Goal: Information Seeking & Learning: Find specific fact

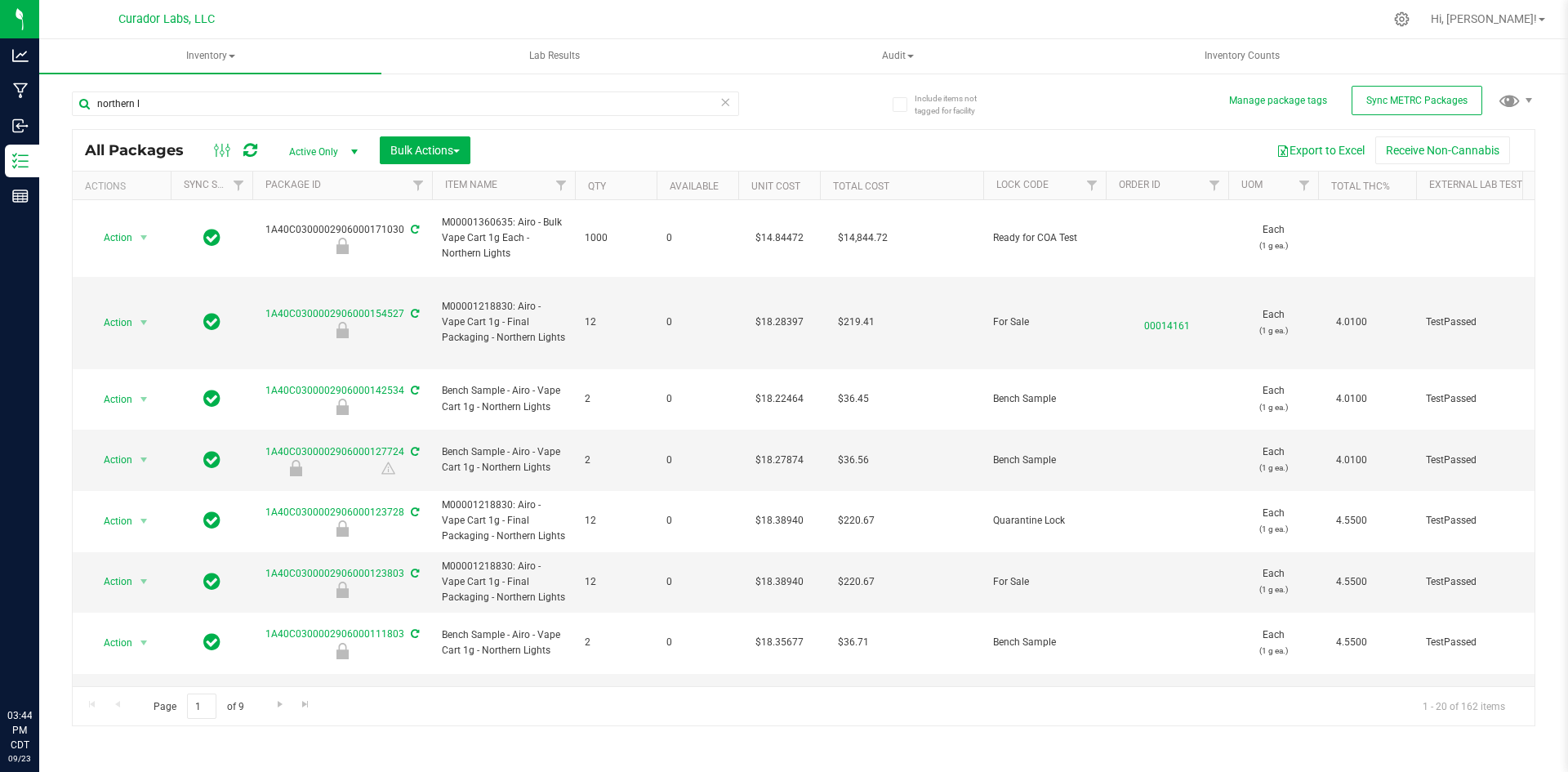
click at [207, 47] on span "Inventory" at bounding box center [210, 56] width 342 height 35
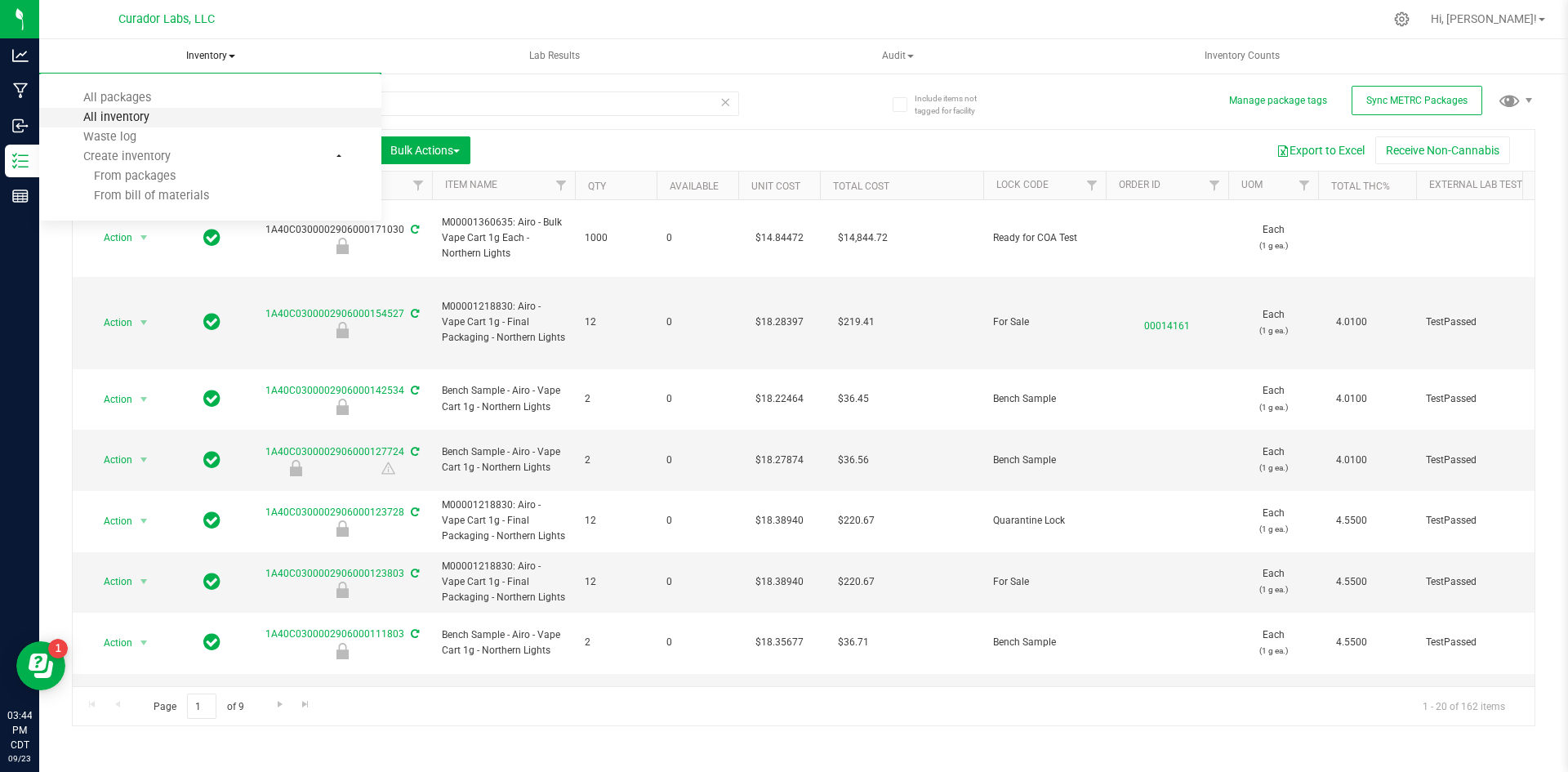
click at [137, 120] on span "All inventory" at bounding box center [116, 117] width 110 height 14
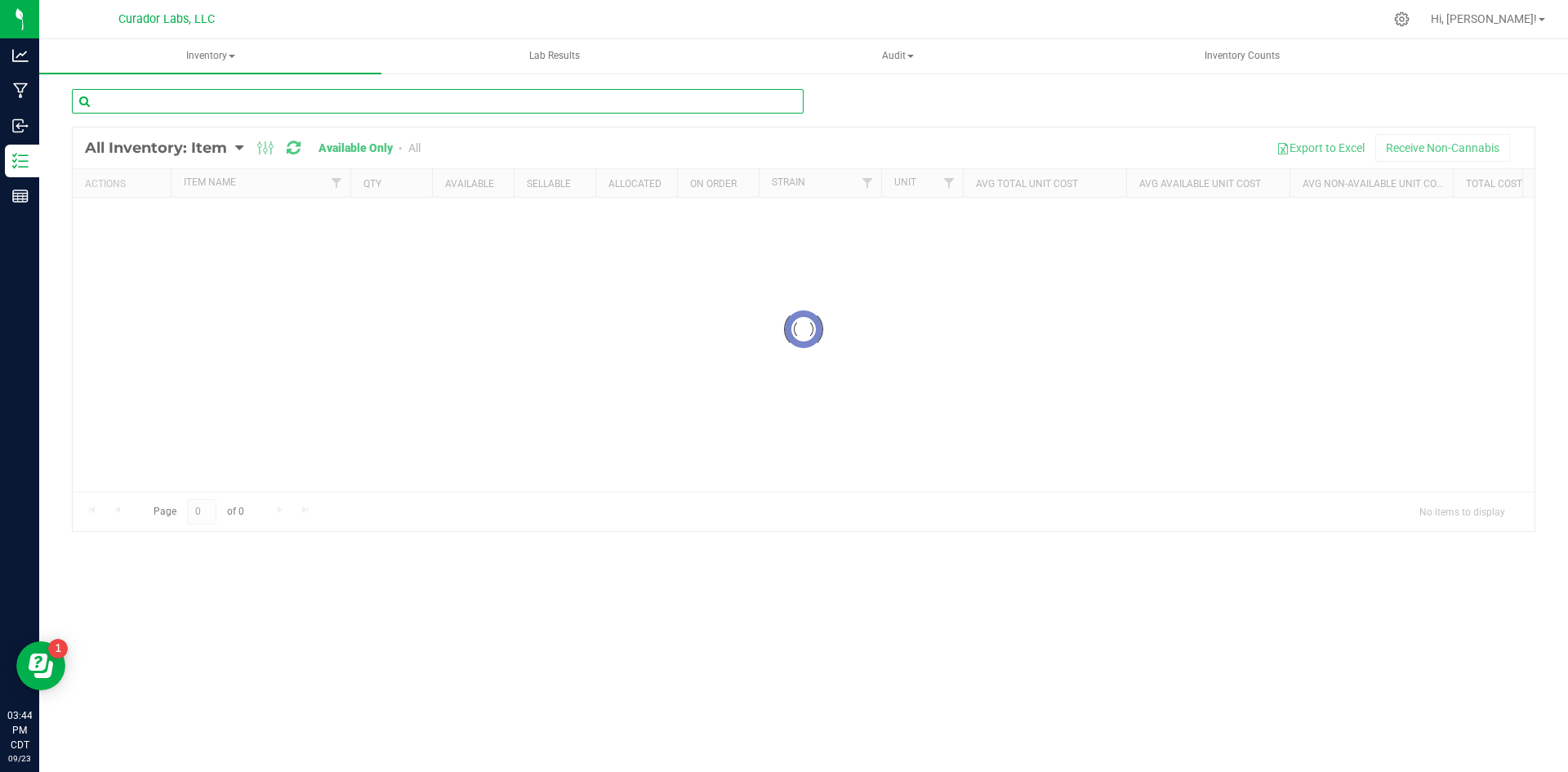
click at [200, 98] on input "text" at bounding box center [437, 101] width 732 height 25
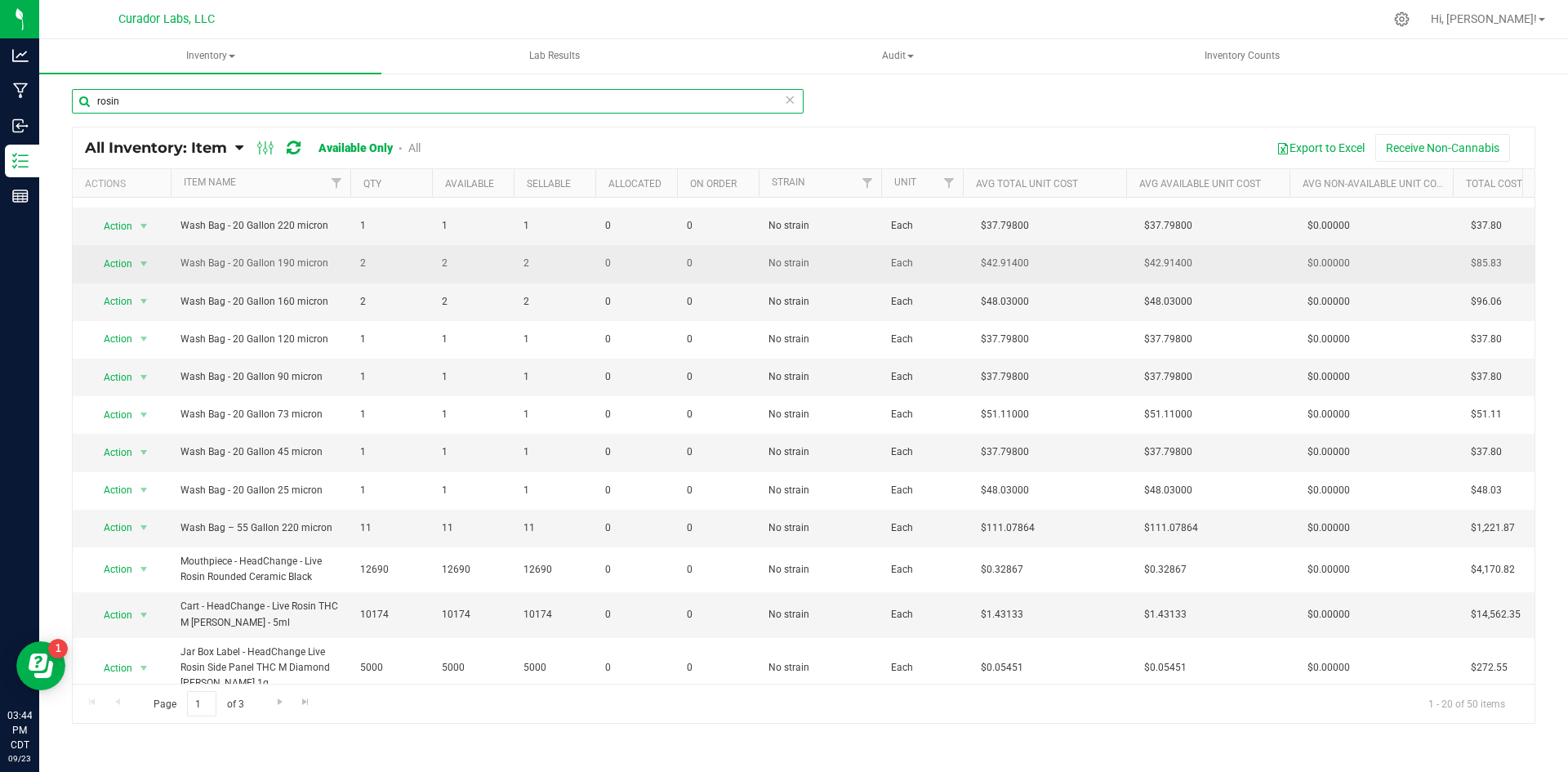
scroll to position [396, 0]
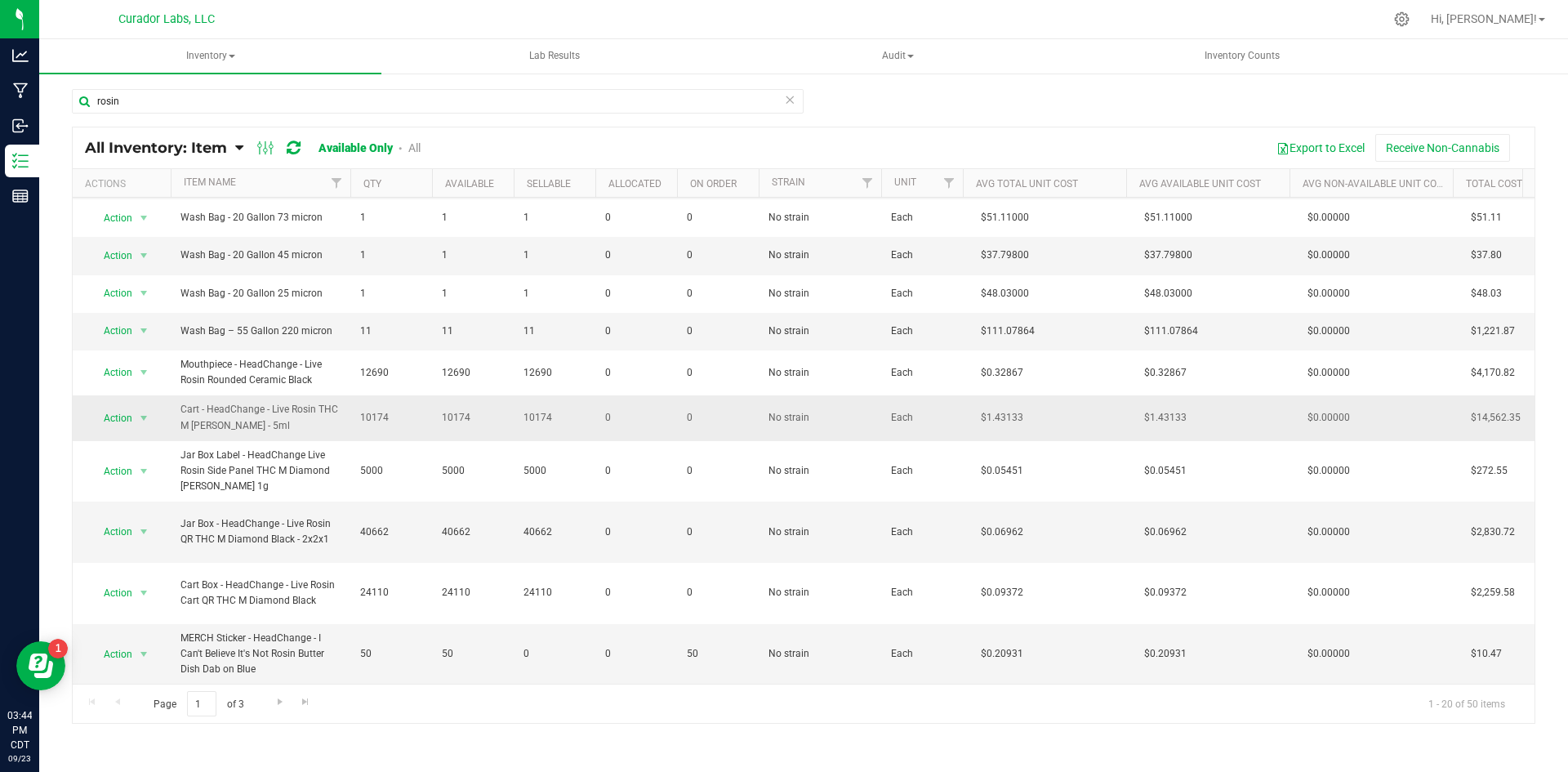
drag, startPoint x: 284, startPoint y: 414, endPoint x: 171, endPoint y: 402, distance: 113.6
click at [171, 402] on td "Cart - HeadChange - Live Rosin THC M Diamond MJ - 5ml" at bounding box center [260, 418] width 180 height 45
copy span "Cart - HeadChange - Live Rosin THC M Diamond MJ - 5ml"
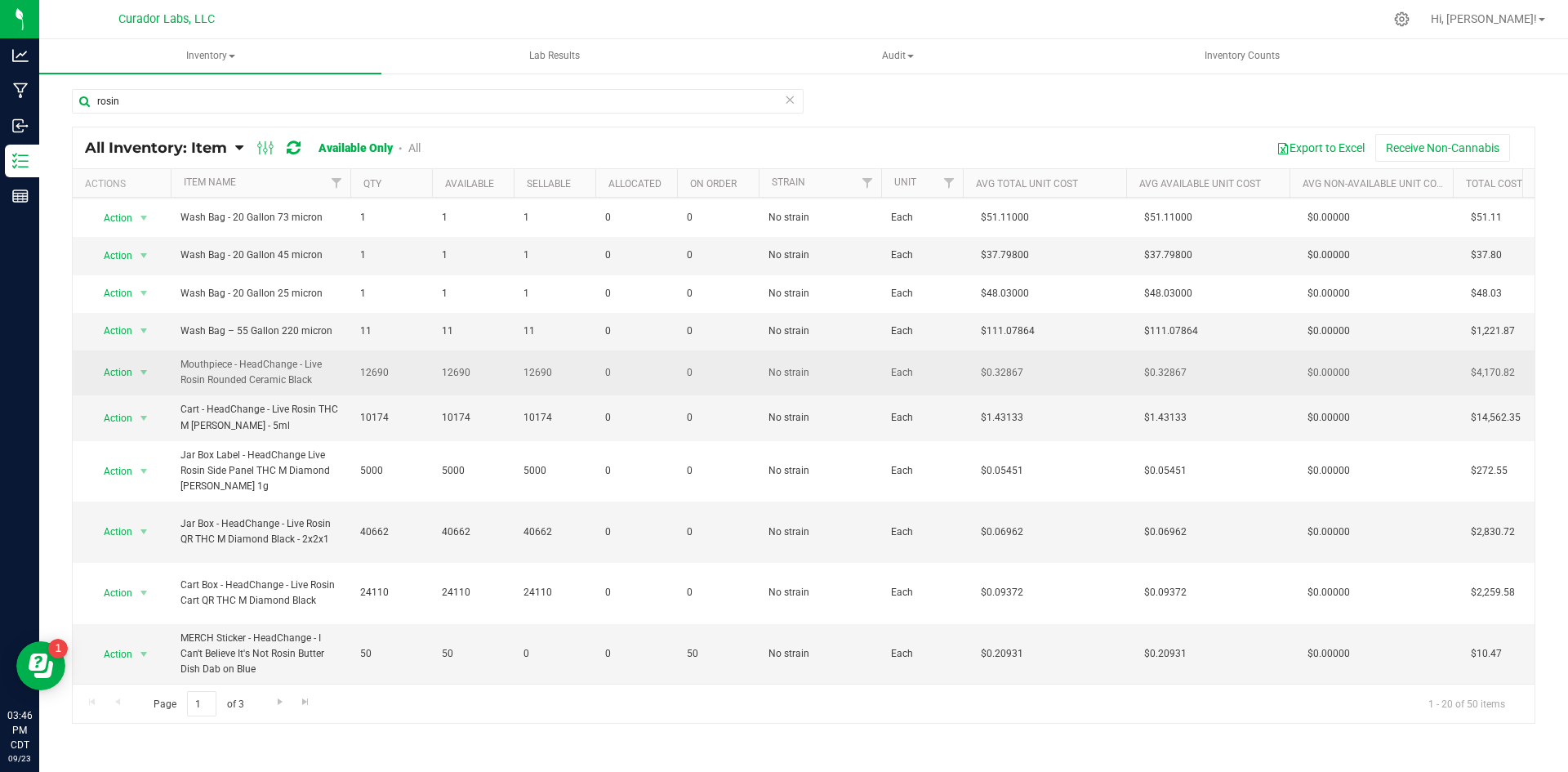
drag, startPoint x: 318, startPoint y: 371, endPoint x: 190, endPoint y: 358, distance: 128.7
click at [181, 357] on span "Mouthpiece - HeadChange - Live Rosin Rounded Ceramic Black" at bounding box center [260, 372] width 160 height 31
copy span "Mouthpiece - HeadChange - Live Rosin Rounded Ceramic Black"
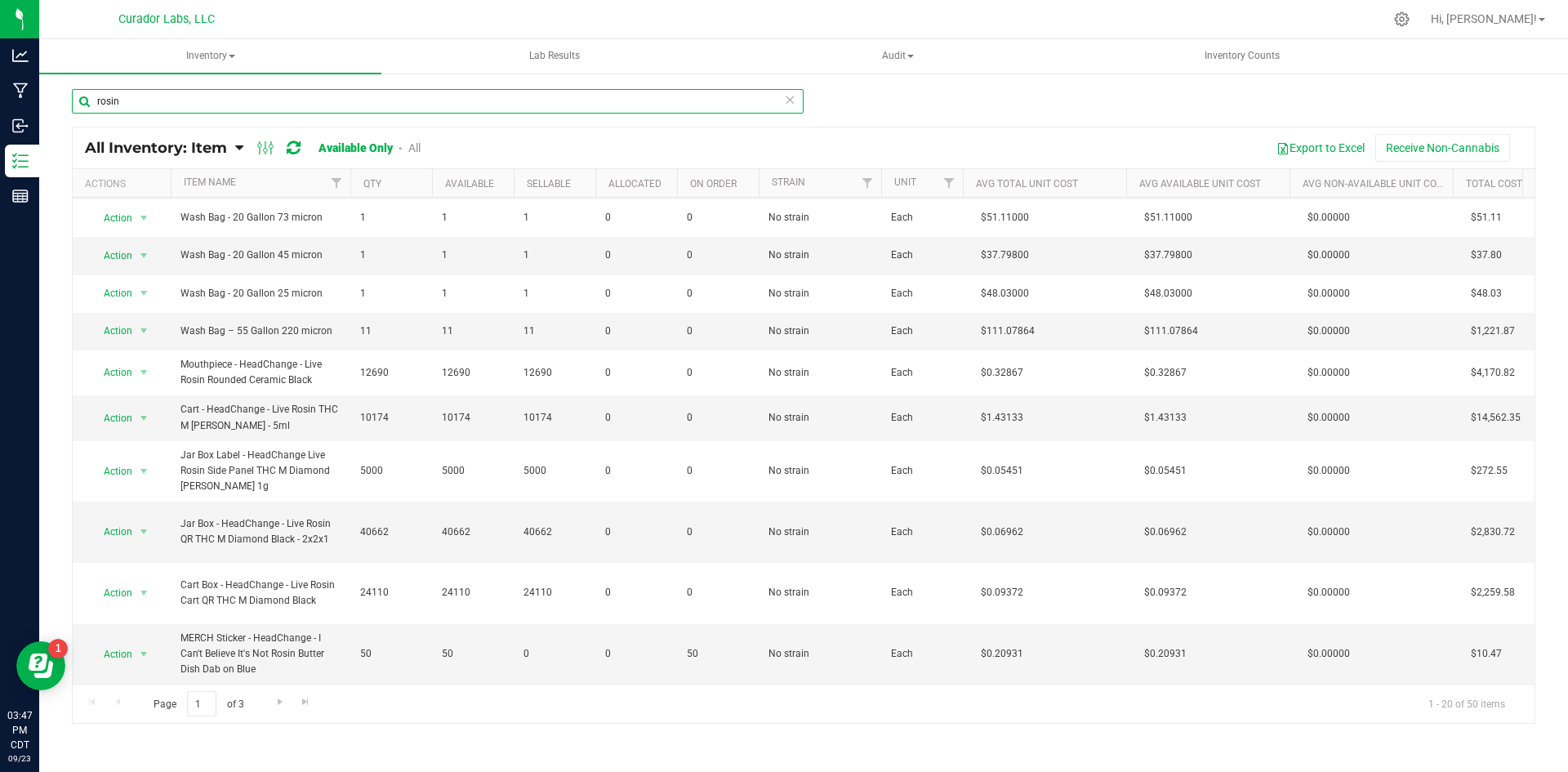
click at [235, 106] on input "rosin" at bounding box center [437, 101] width 732 height 25
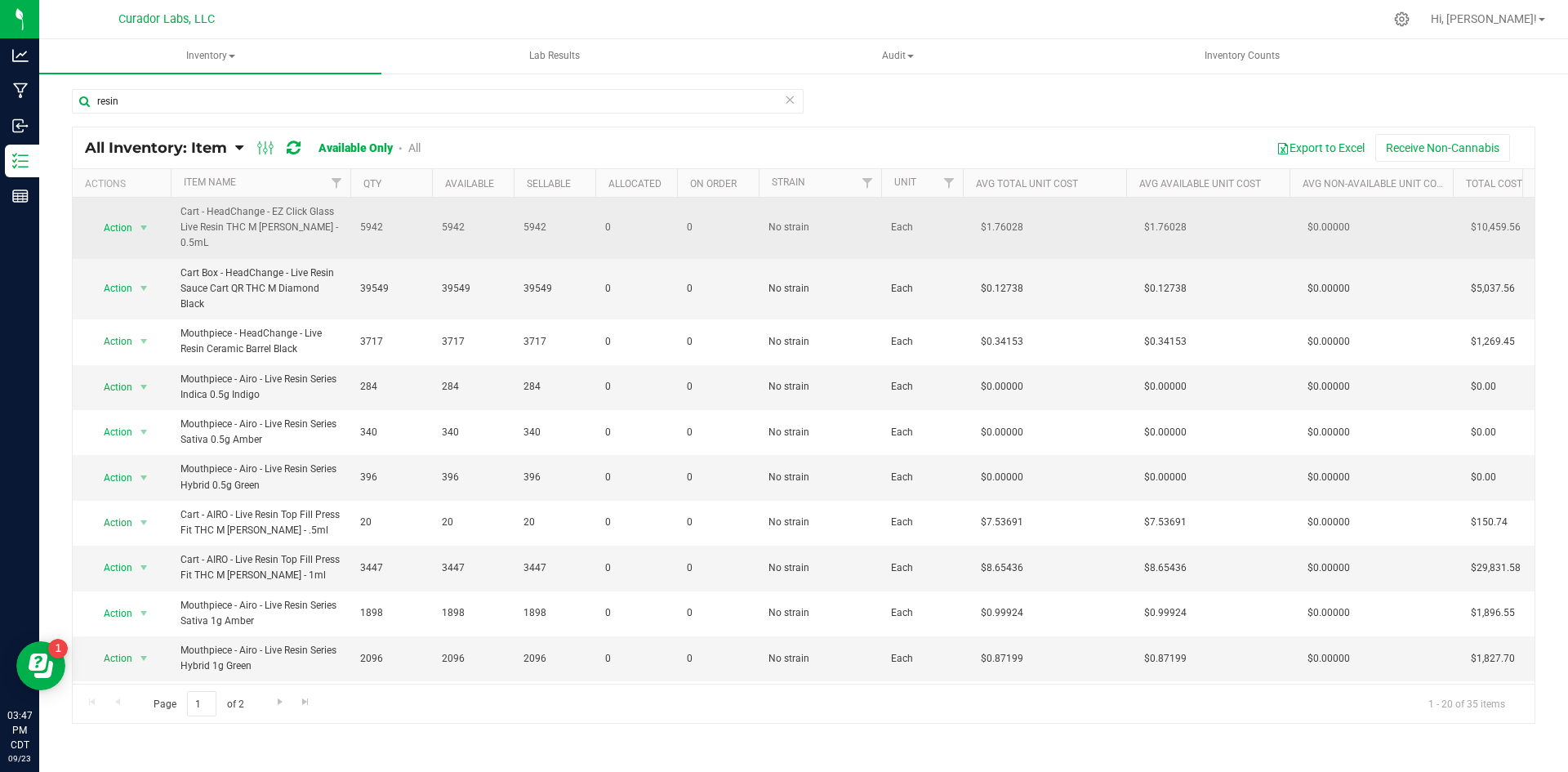
drag, startPoint x: 219, startPoint y: 247, endPoint x: 175, endPoint y: 214, distance: 55.0
click at [175, 214] on td "Cart - HeadChange - EZ Click Glass Live Resin THC M Diamond MJ - 0.5mL" at bounding box center [260, 228] width 180 height 61
copy span "Cart - HeadChange - EZ Click Glass Live Resin THC M Diamond MJ - 0.5mL"
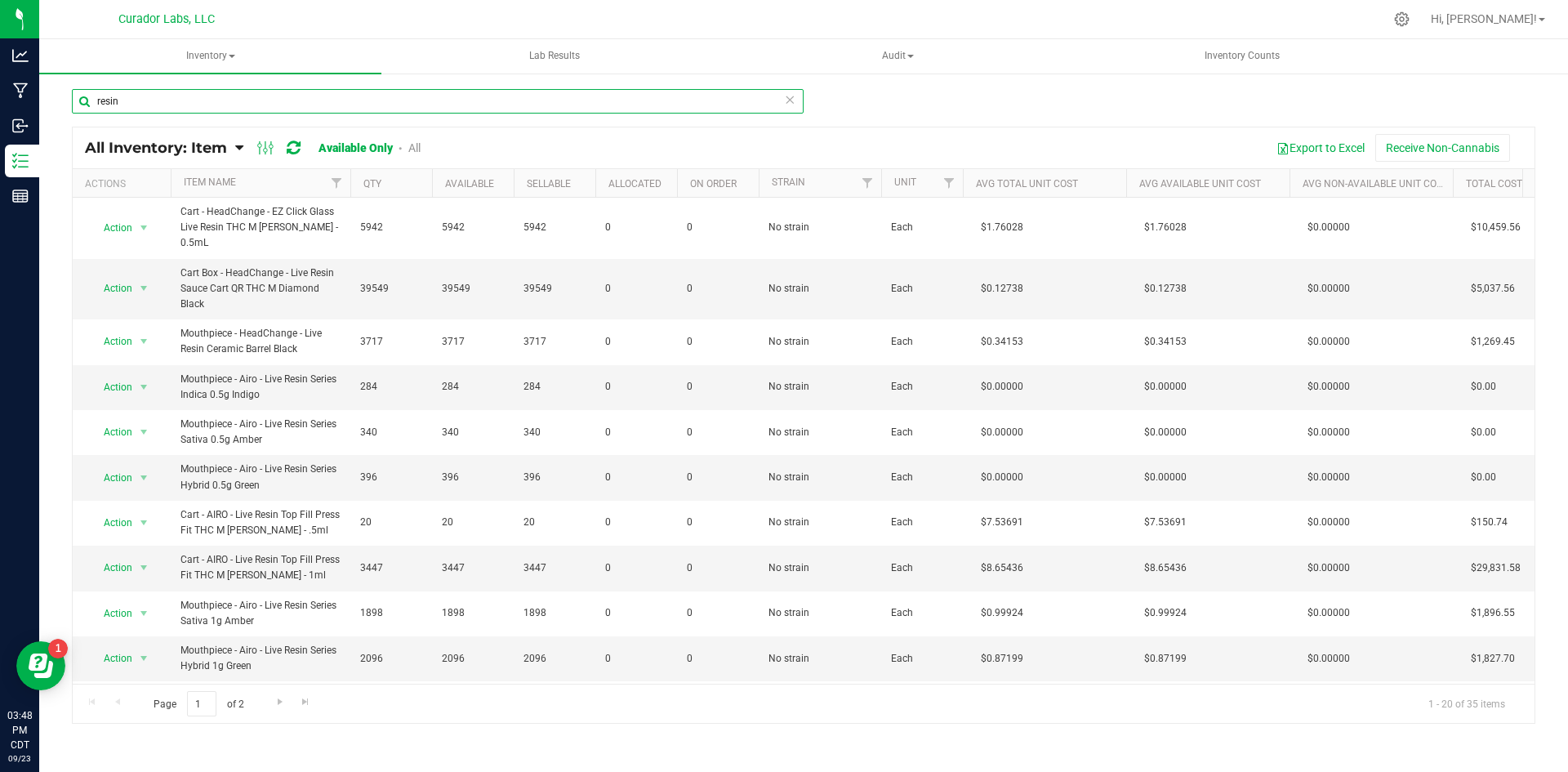
click at [360, 106] on input "resin" at bounding box center [437, 101] width 732 height 25
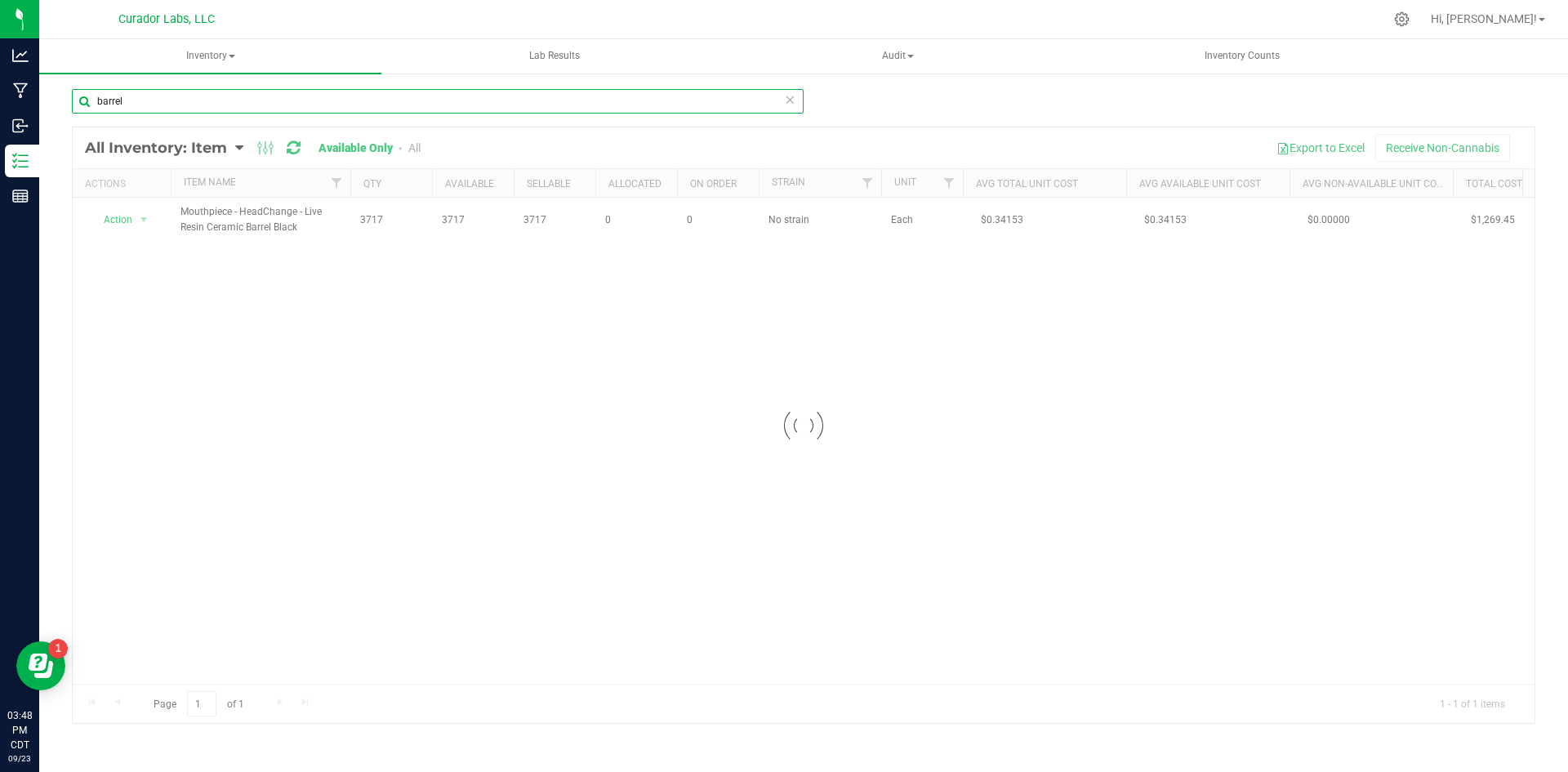
type input "barrel"
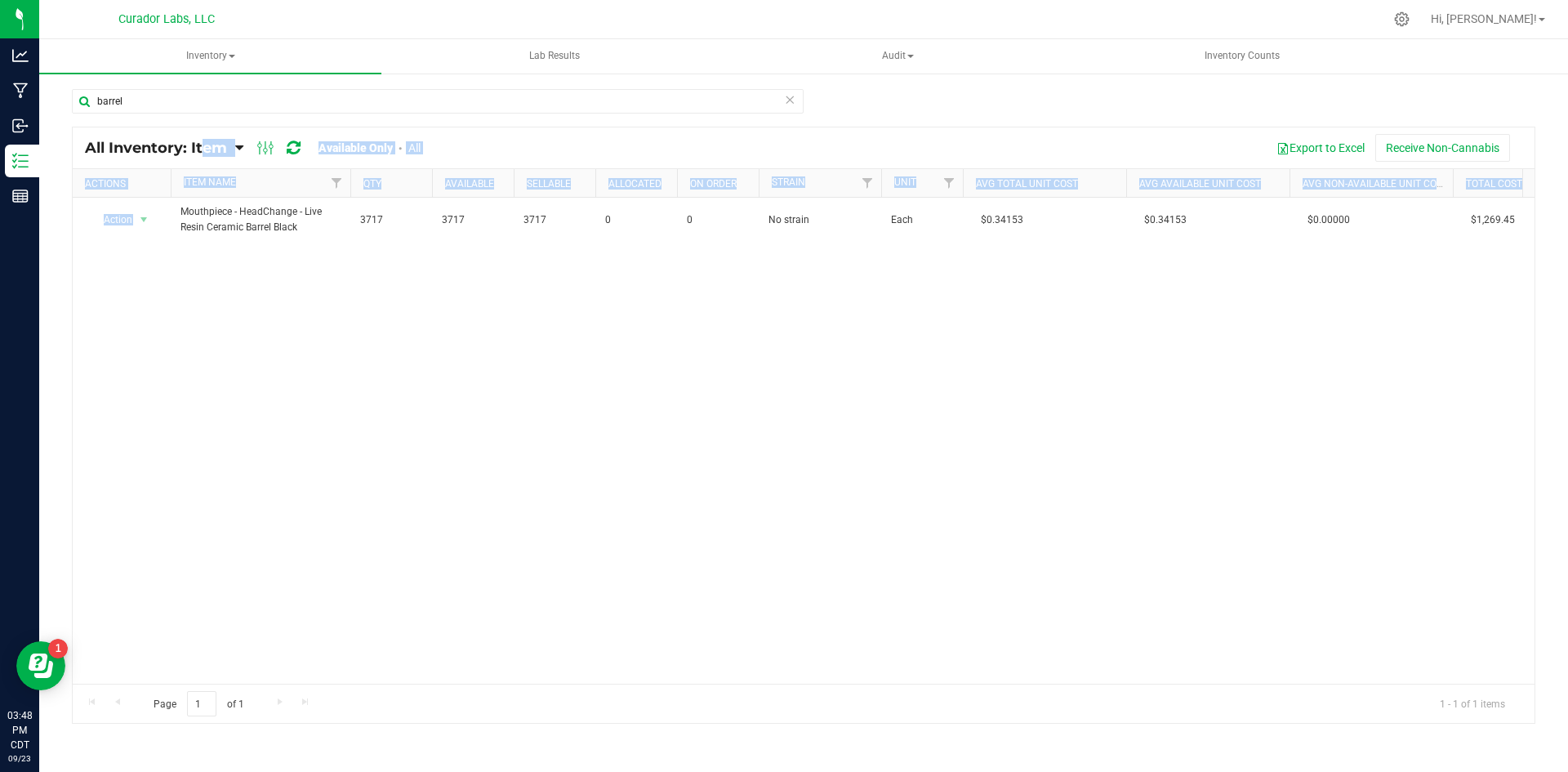
drag, startPoint x: 309, startPoint y: 225, endPoint x: 239, endPoint y: 245, distance: 72.8
click at [294, 296] on div "Action Action Adjust qty Edit lots/costs Global inventory Locate inventory Prin…" at bounding box center [804, 441] width 1462 height 486
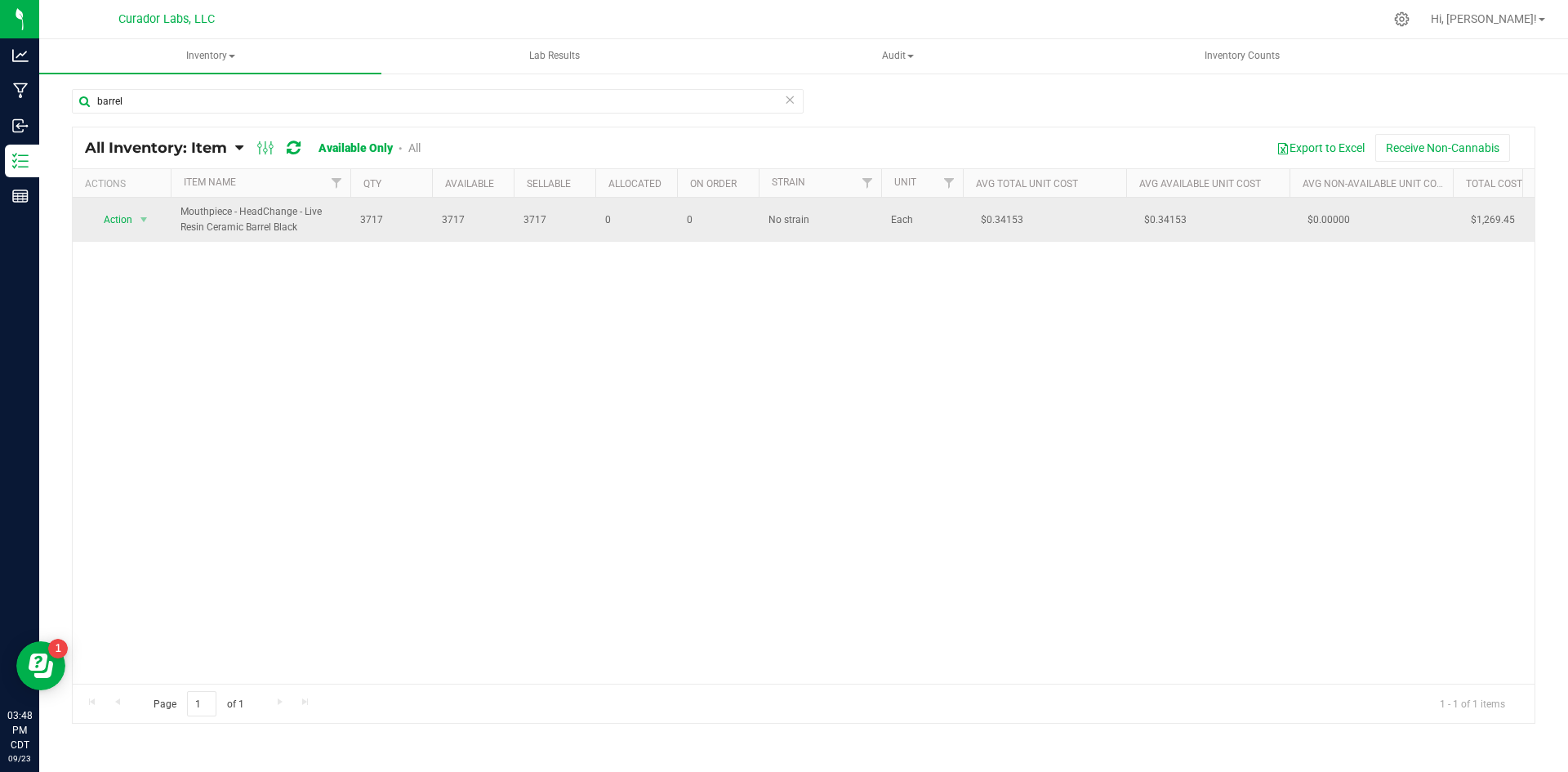
drag, startPoint x: 303, startPoint y: 229, endPoint x: 176, endPoint y: 218, distance: 127.5
click at [176, 218] on td "Mouthpiece - HeadChange - Live Resin Ceramic Barrel Black" at bounding box center [260, 220] width 180 height 44
copy span "Mouthpiece - HeadChange - Live Resin Ceramic Barrel Black"
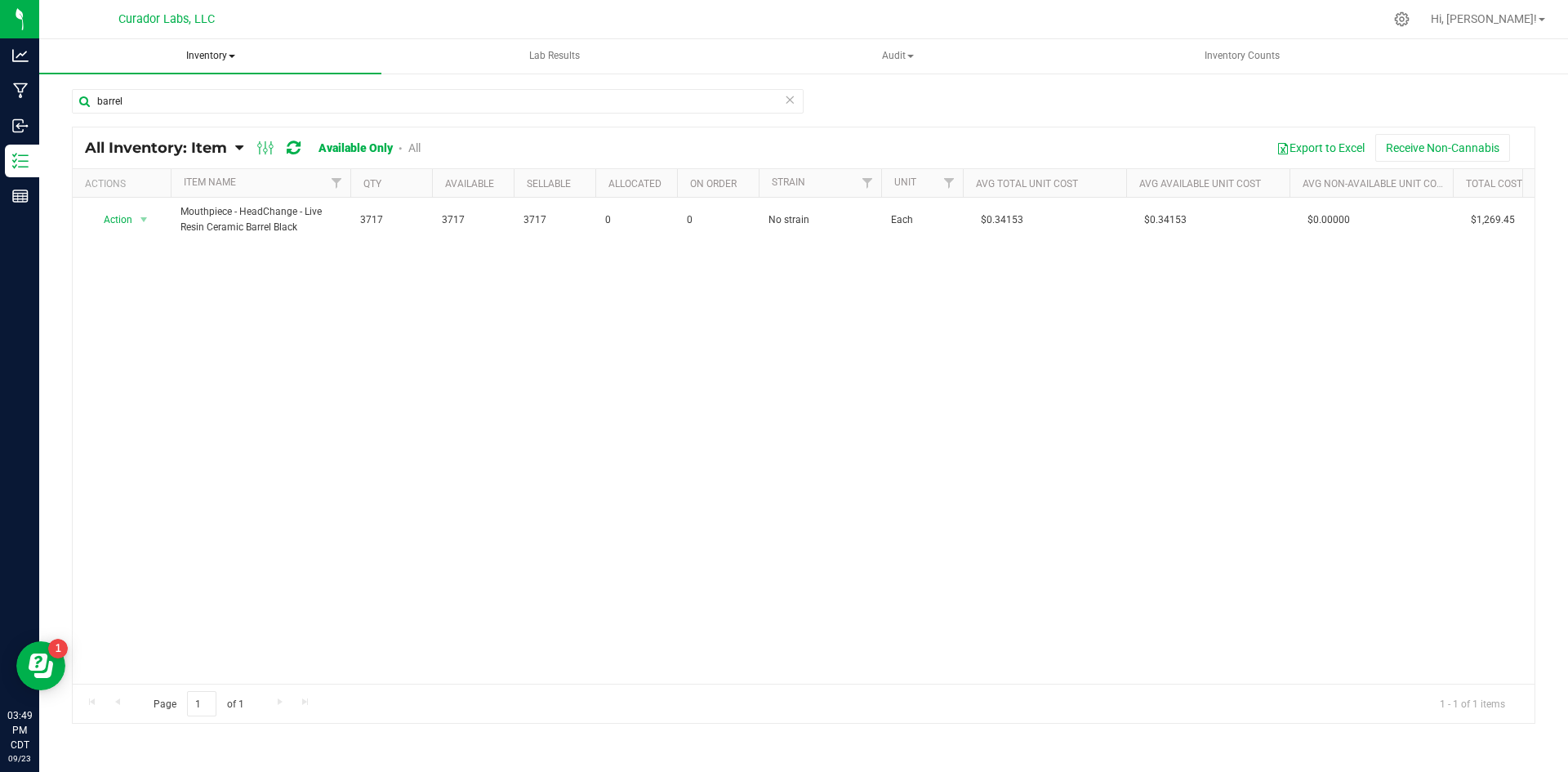
click at [160, 59] on span "Inventory" at bounding box center [210, 56] width 342 height 35
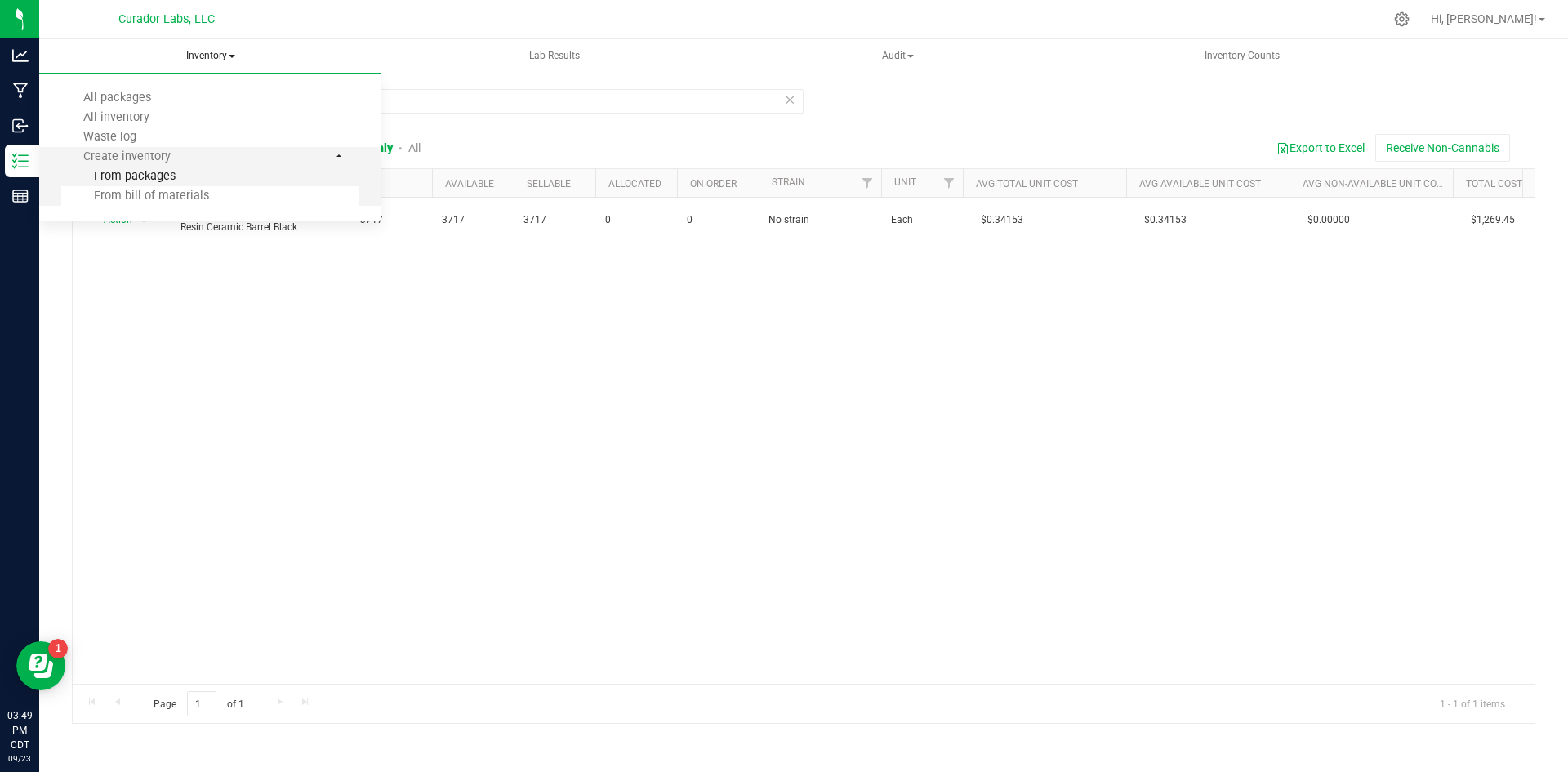
click at [140, 172] on span "From packages" at bounding box center [118, 177] width 114 height 14
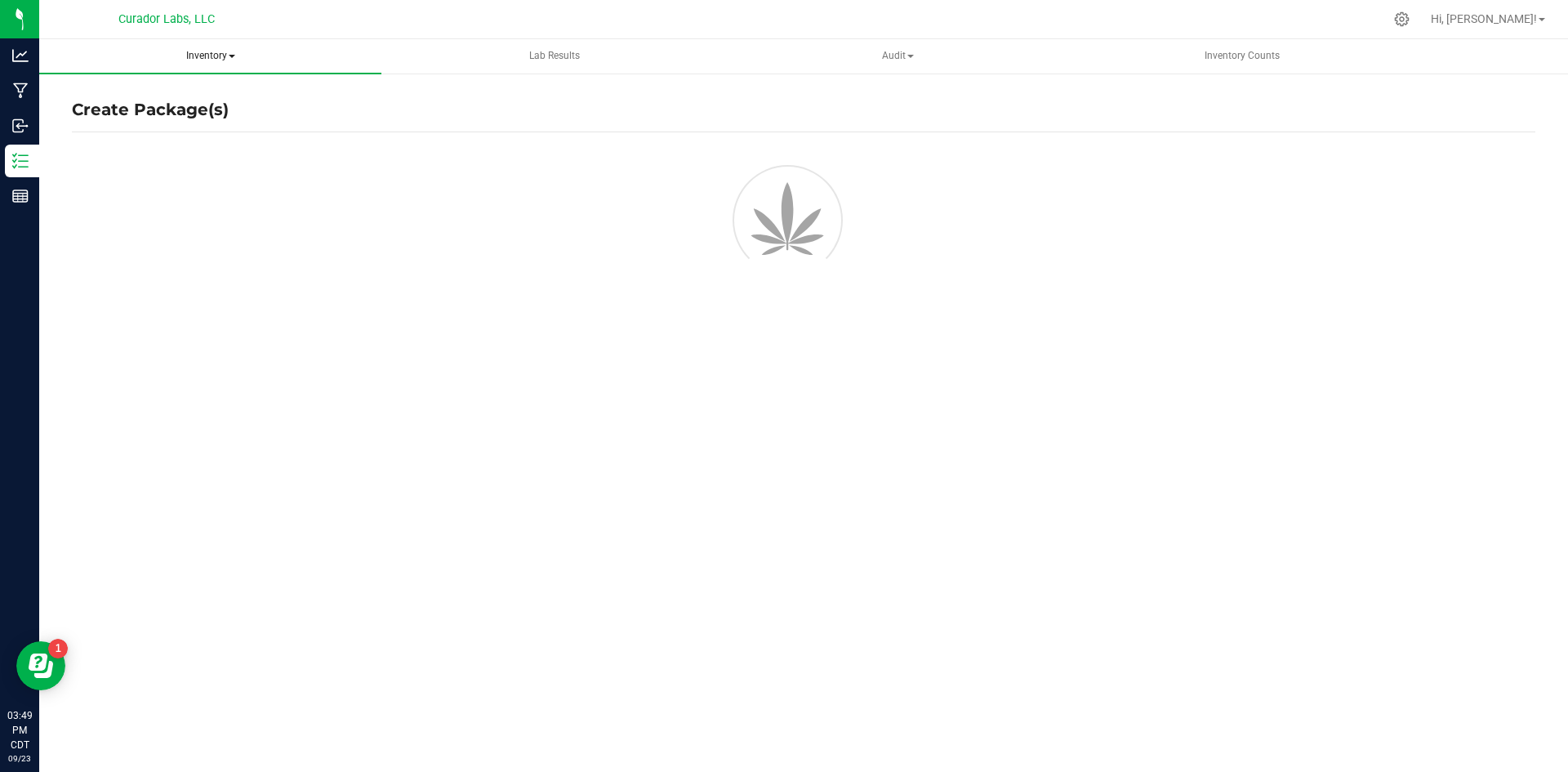
click at [223, 59] on span "Inventory" at bounding box center [210, 56] width 342 height 35
click at [141, 101] on span "All packages" at bounding box center [117, 98] width 112 height 14
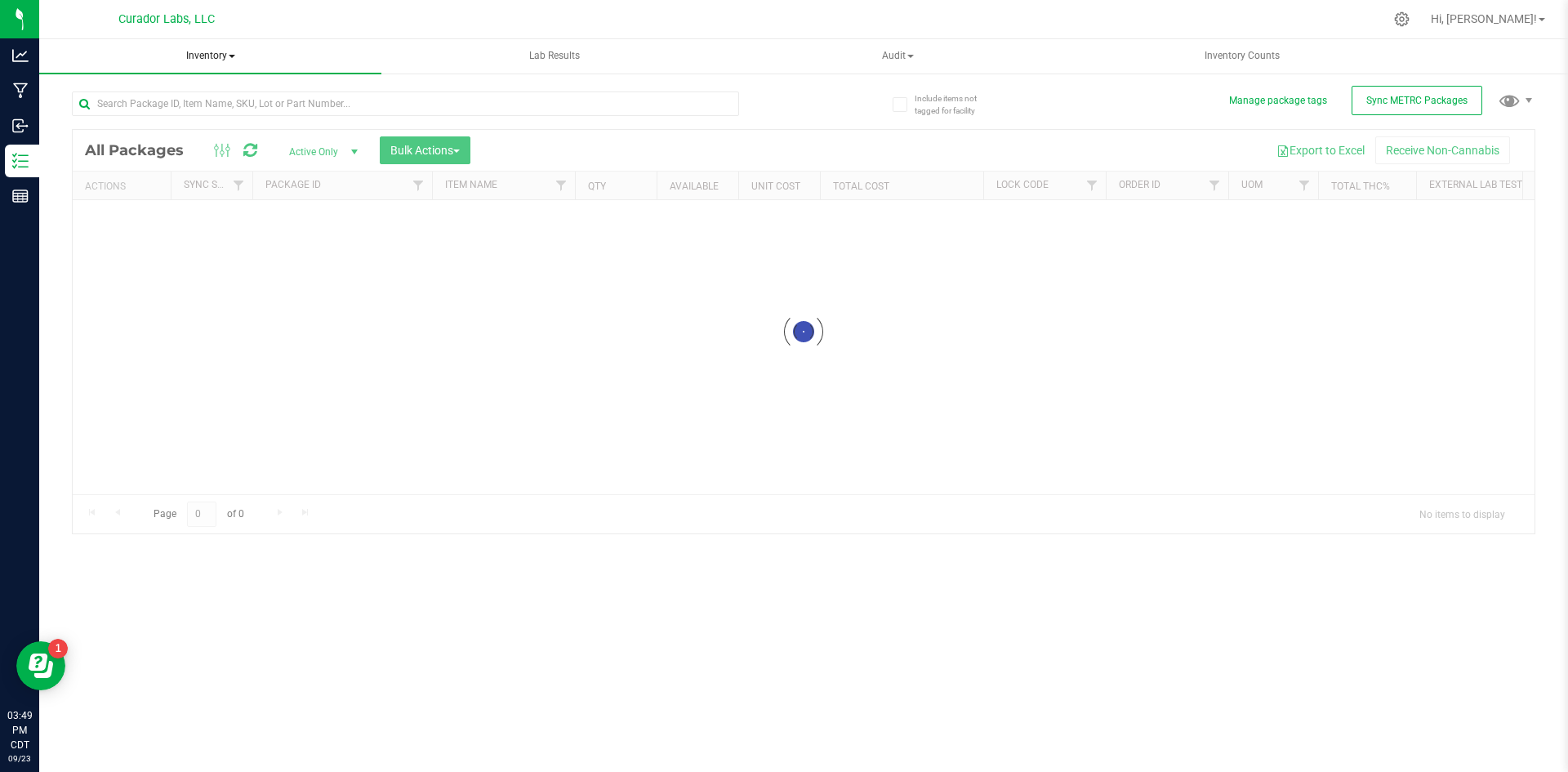
click at [213, 58] on span "Inventory" at bounding box center [210, 56] width 342 height 35
click at [157, 95] on span "All packages" at bounding box center [117, 98] width 112 height 14
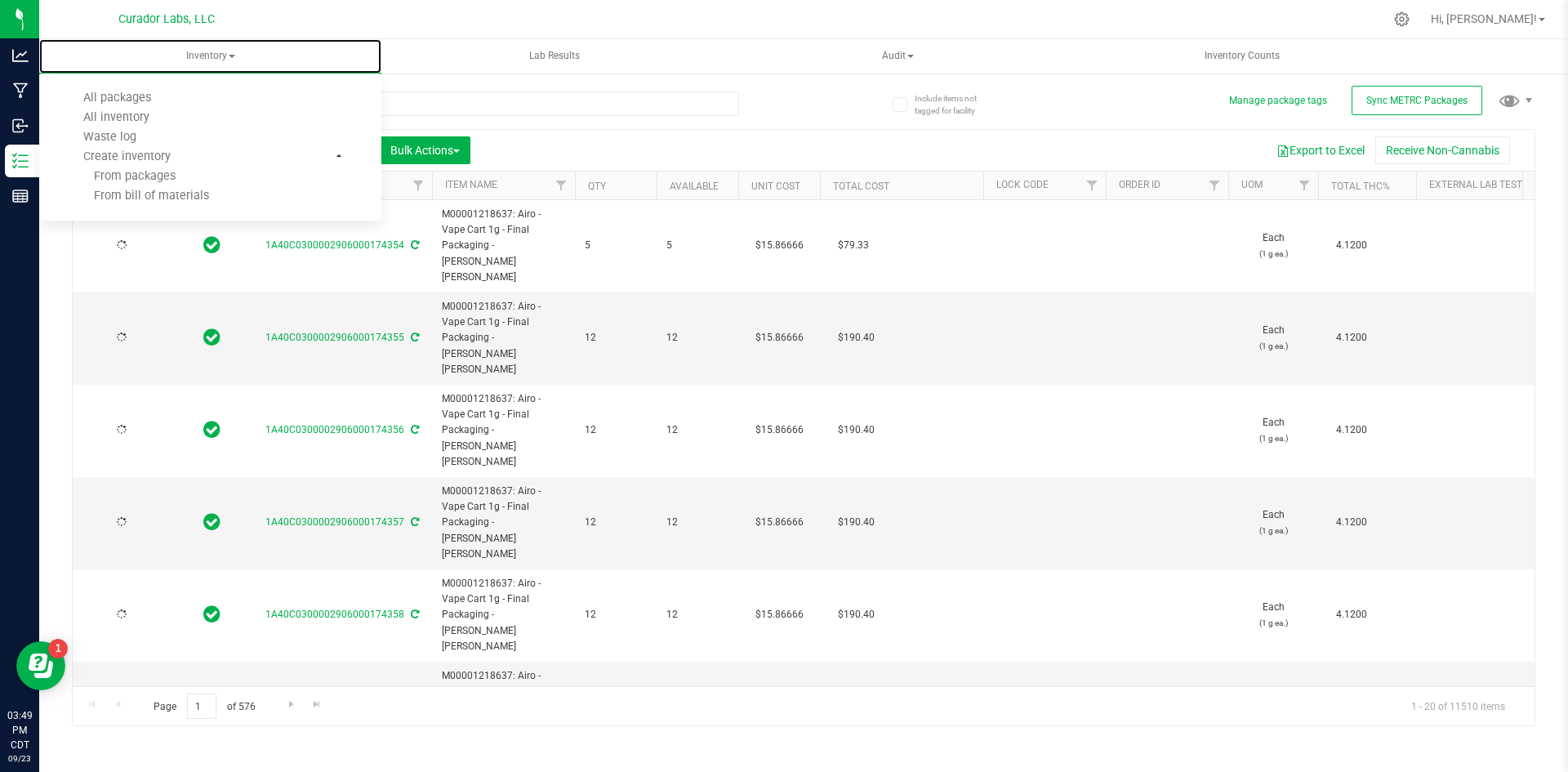
type input "2026-09-17"
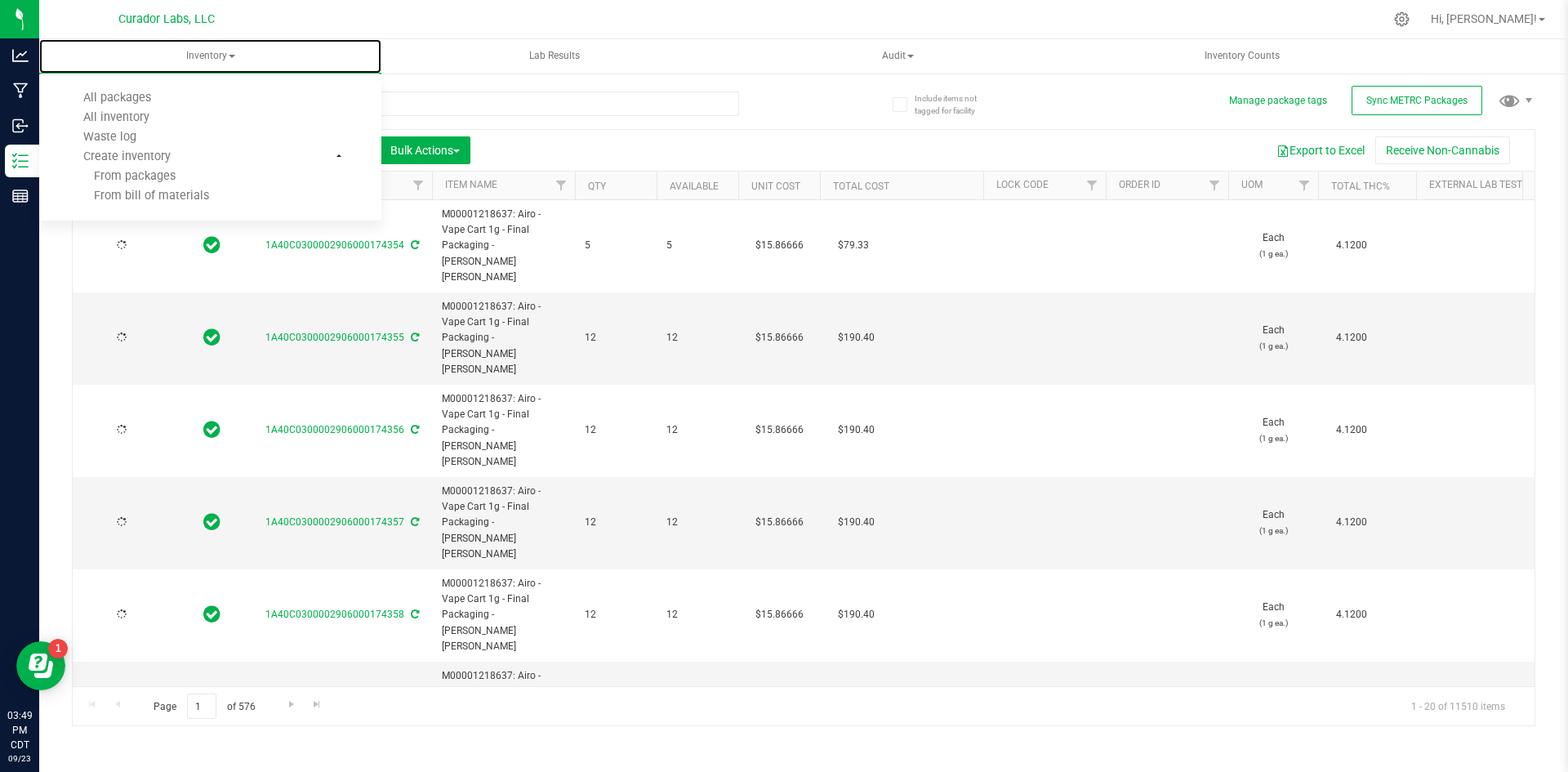
type input "2026-09-17"
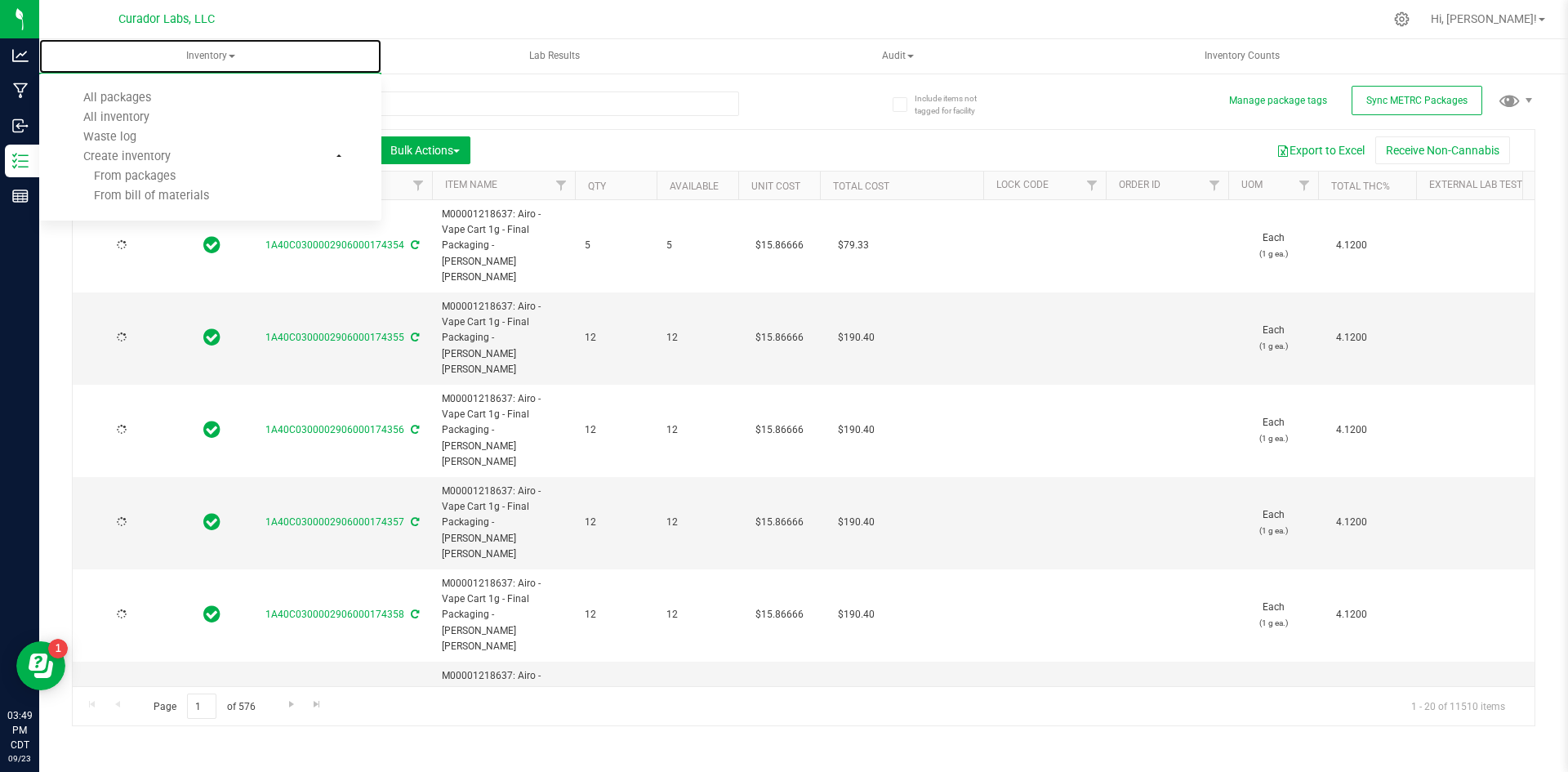
type input "2026-09-17"
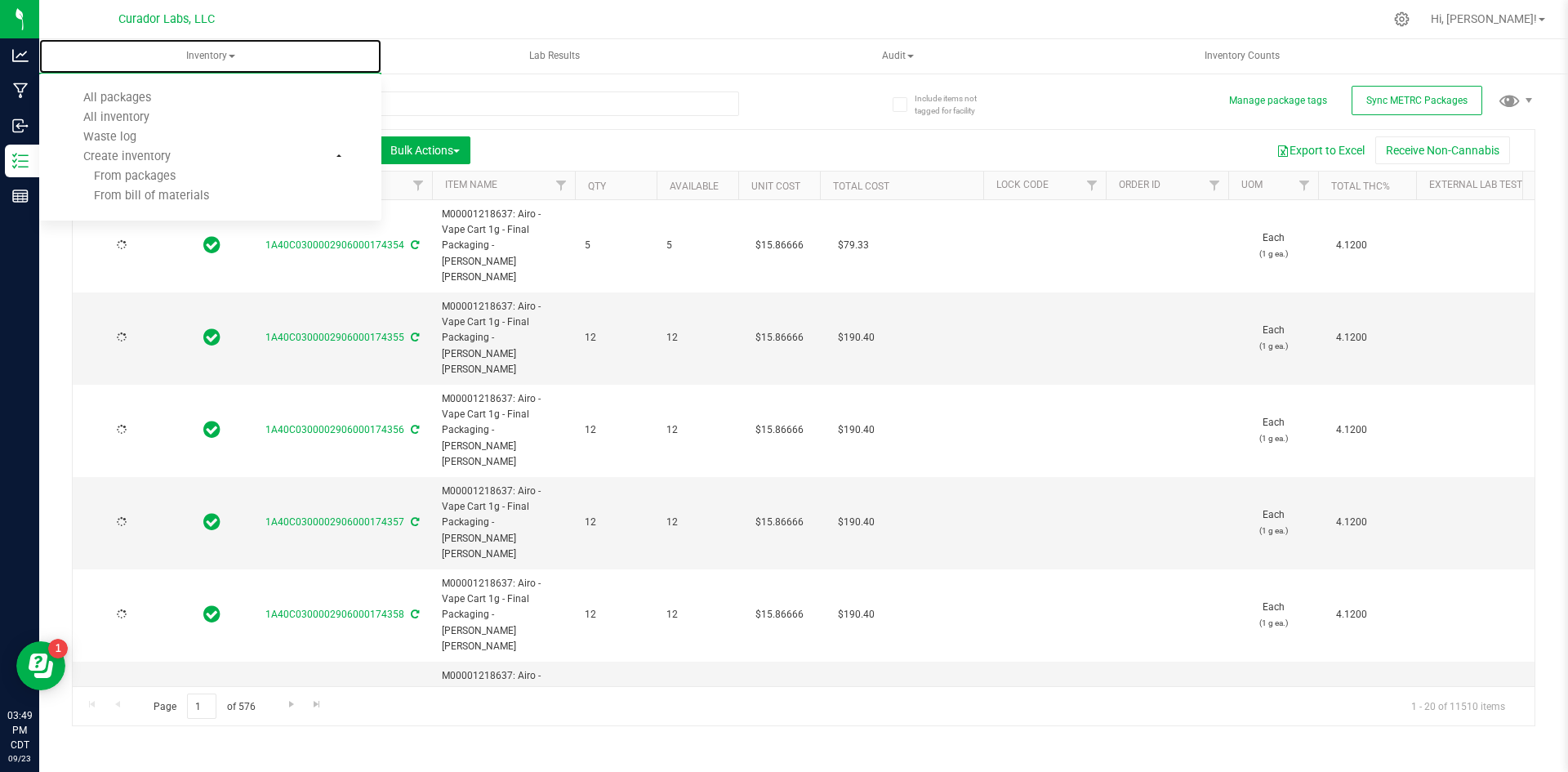
type input "2026-09-17"
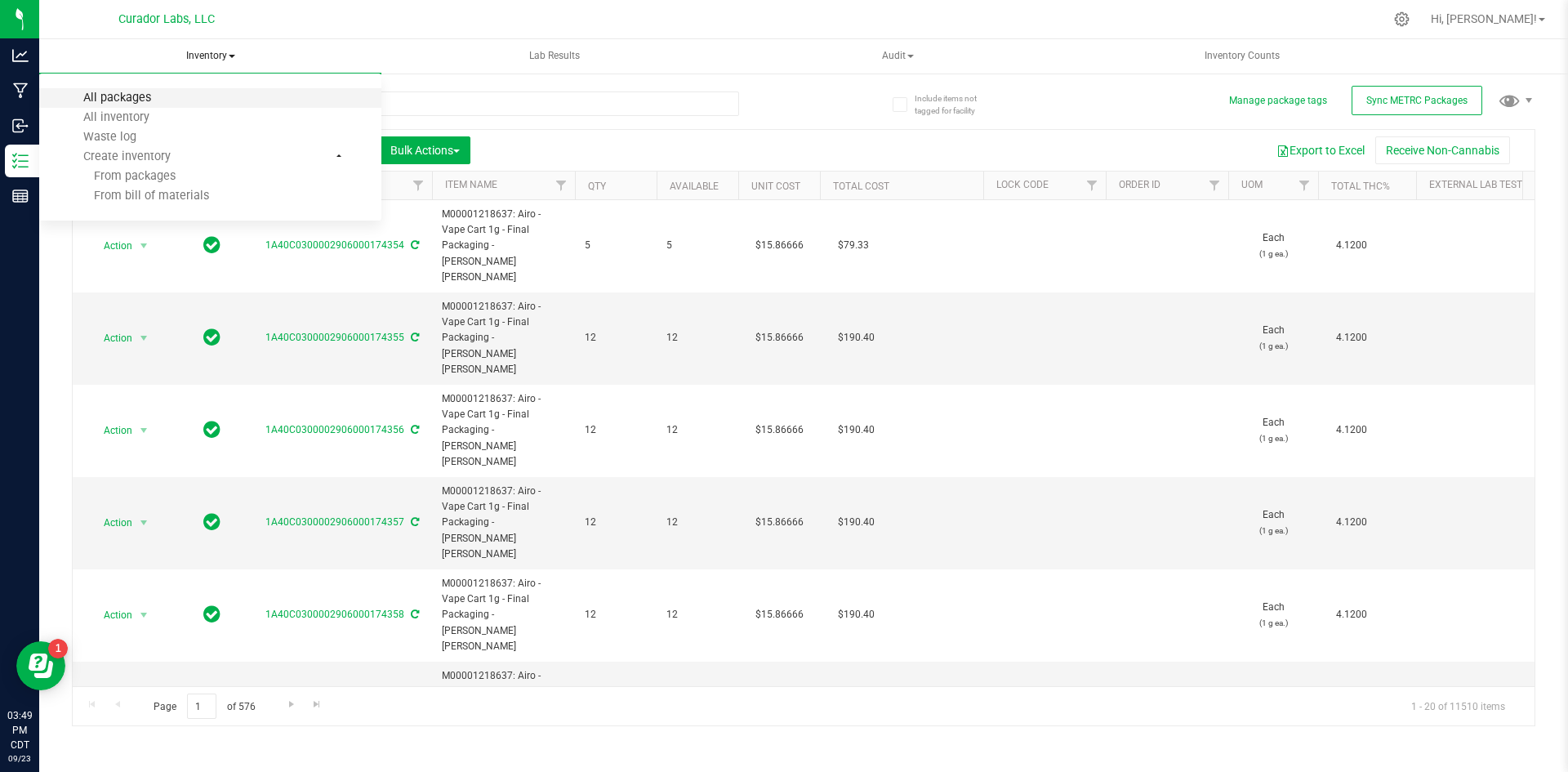
click at [154, 98] on span "All packages" at bounding box center [117, 98] width 112 height 14
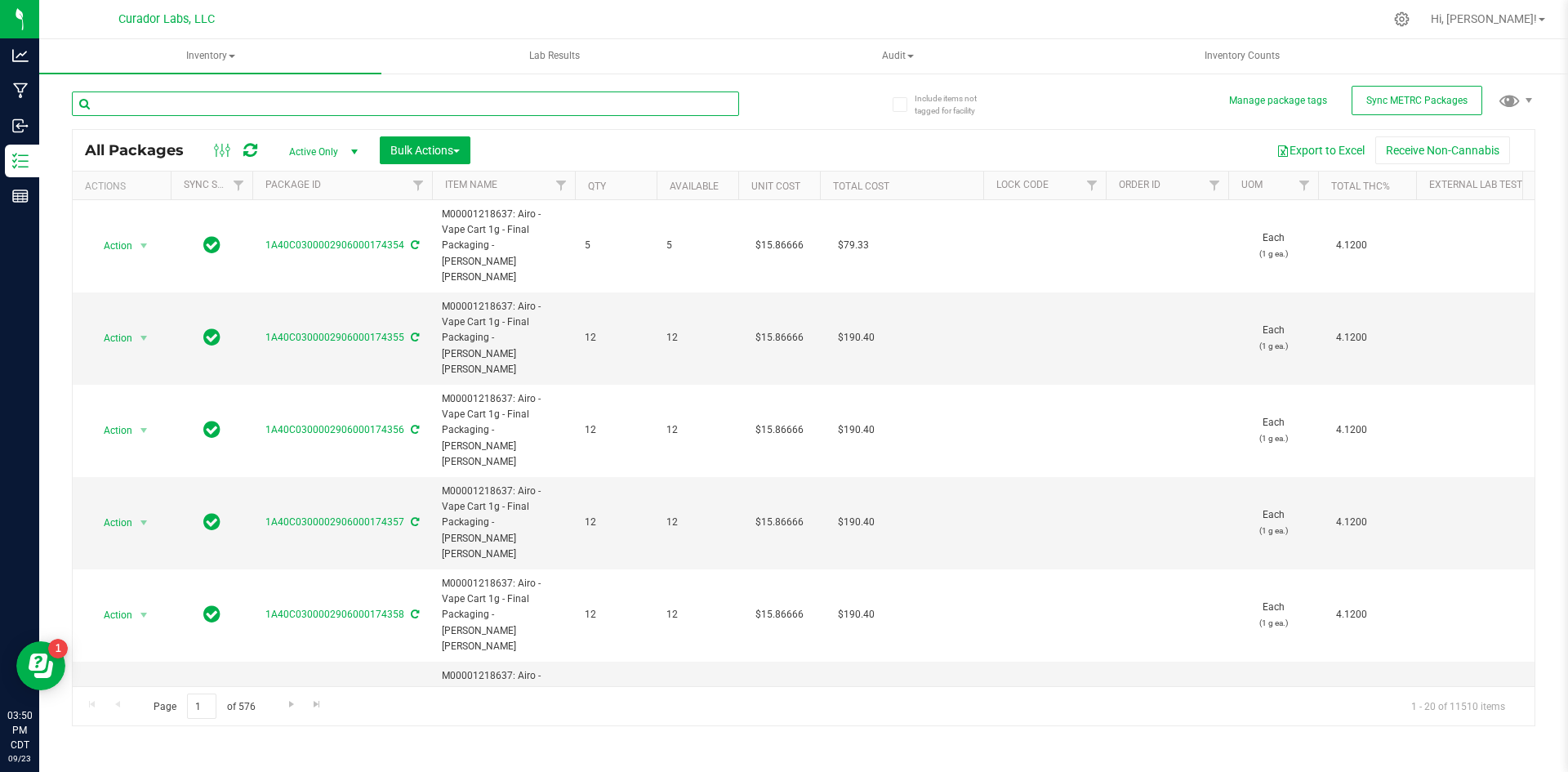
click at [491, 109] on input "text" at bounding box center [405, 104] width 667 height 25
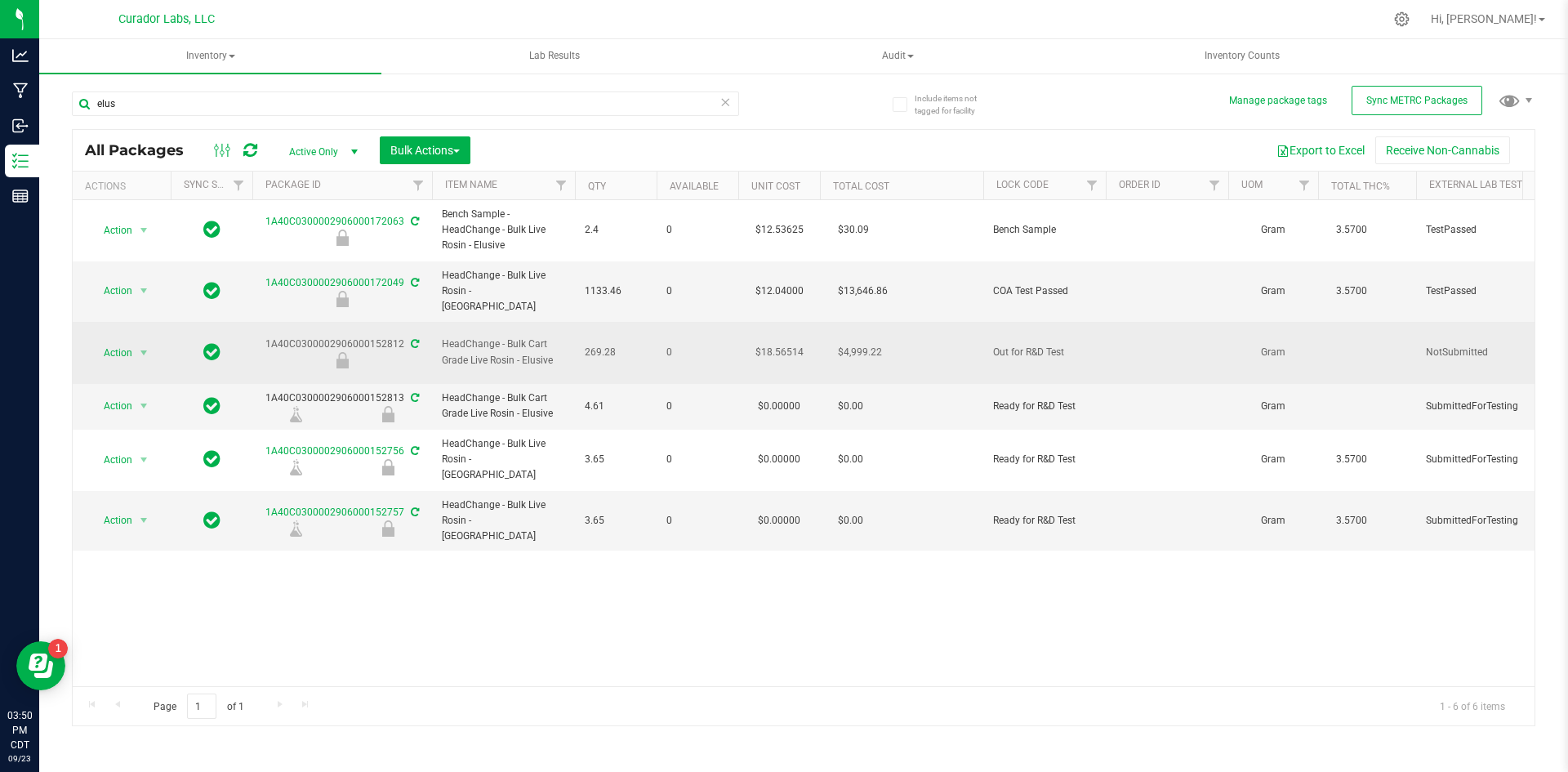
drag, startPoint x: 615, startPoint y: 338, endPoint x: 264, endPoint y: 325, distance: 351.2
copy tr "1A40C0300002906000152812 HeadChange - Bulk Cart Grade Live Rosin - Elusive 269.…"
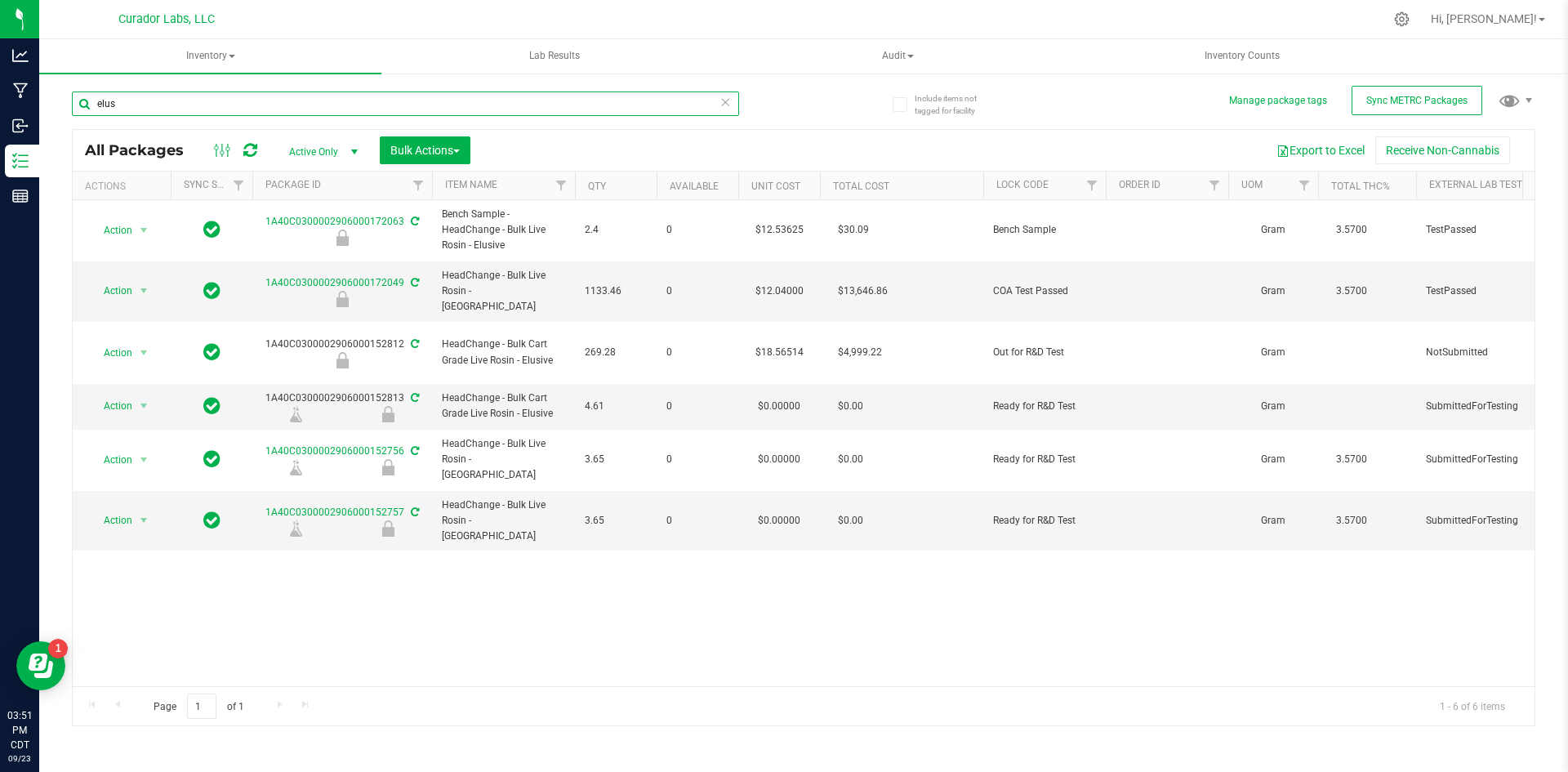
click at [187, 106] on input "elus" at bounding box center [405, 104] width 667 height 25
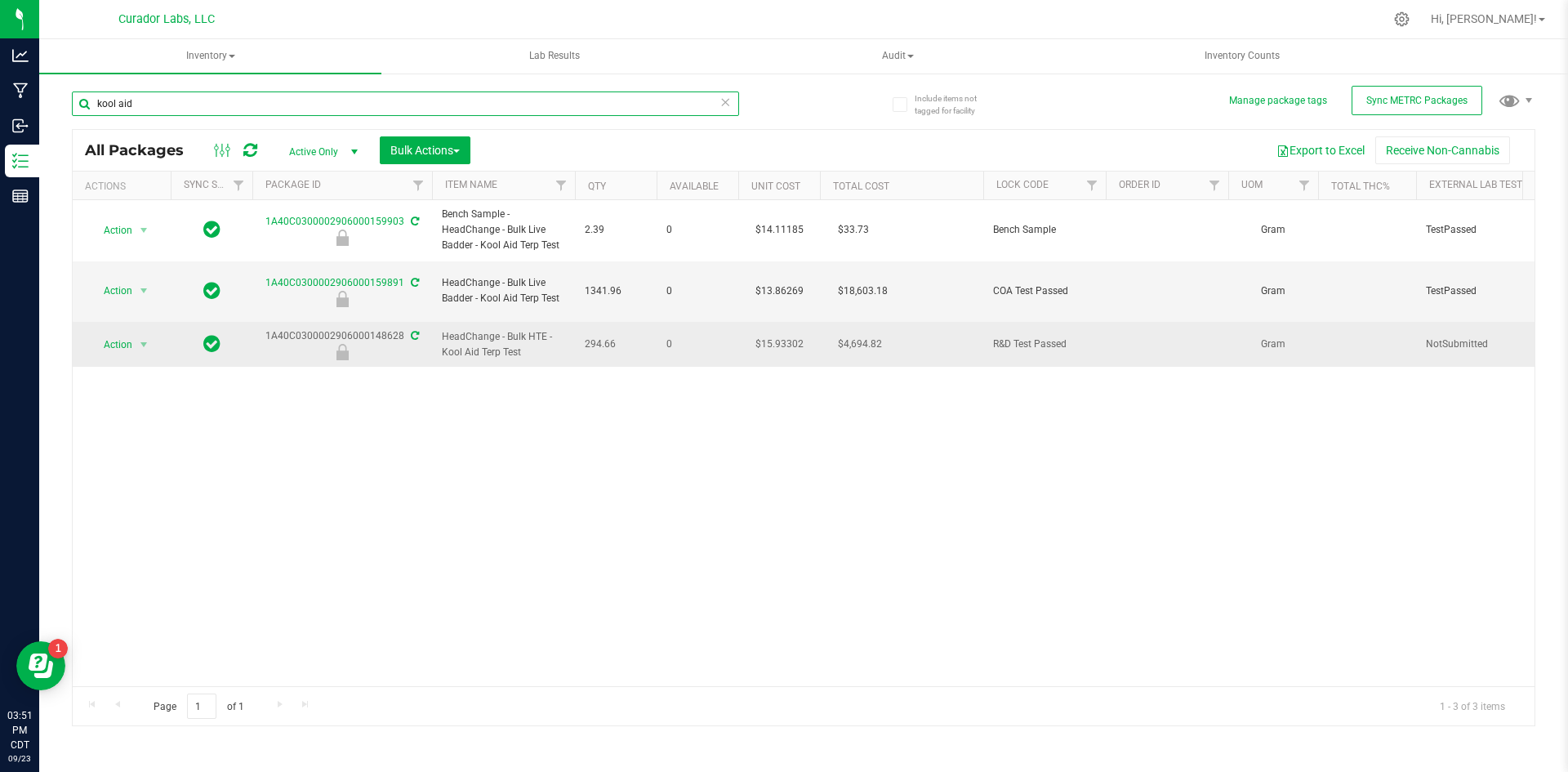
type input "kool aid"
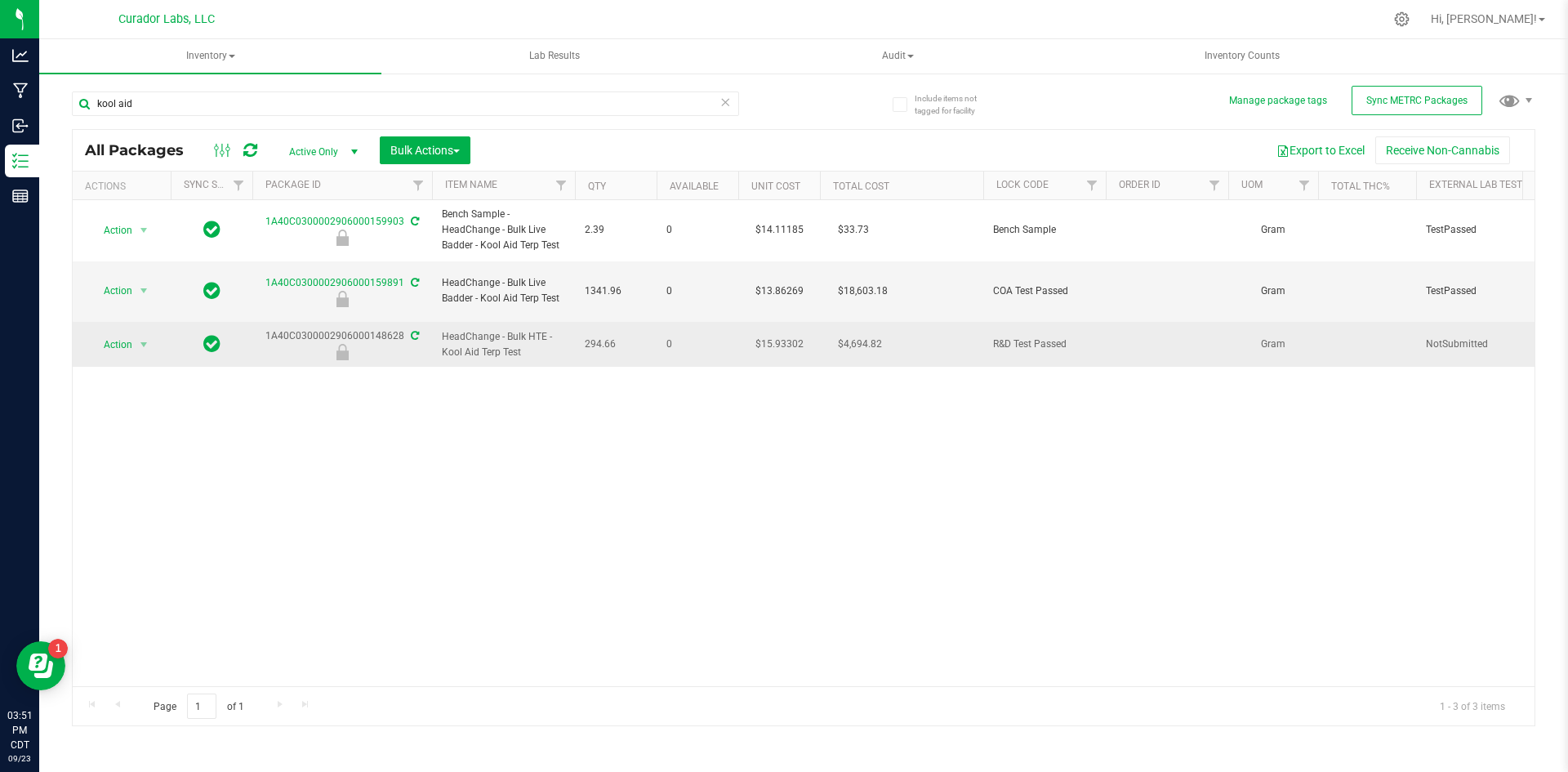
drag, startPoint x: 624, startPoint y: 331, endPoint x: 263, endPoint y: 317, distance: 361.3
copy tr "1A40C0300002906000148628 HeadChange - Bulk HTE - Kool Aid Terp Test 294.66"
